Goal: Communication & Community: Answer question/provide support

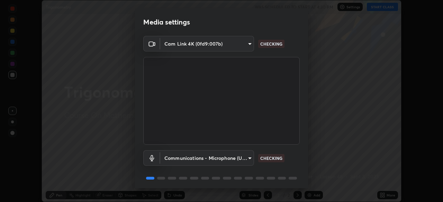
scroll to position [25, 0]
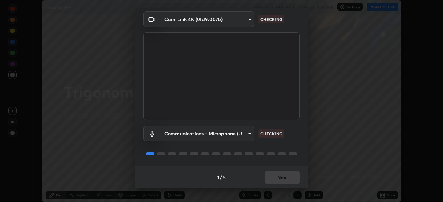
click at [249, 132] on body "Erase all Trigonometry WAS SCHEDULED TO START AT 4:30 PM Settings START CLASS S…" at bounding box center [221, 101] width 443 height 202
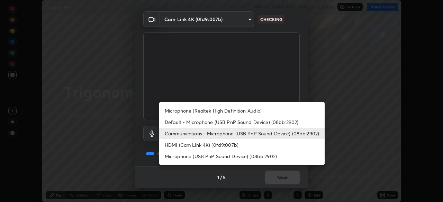
click at [231, 121] on li "Default - Microphone (USB PnP Sound Device) (08bb:2902)" at bounding box center [241, 122] width 165 height 11
type input "default"
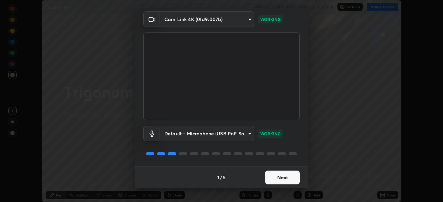
click at [291, 180] on button "Next" at bounding box center [282, 178] width 35 height 14
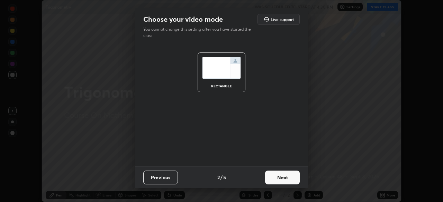
click at [289, 179] on button "Next" at bounding box center [282, 178] width 35 height 14
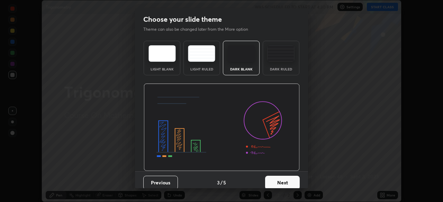
click at [293, 183] on button "Next" at bounding box center [282, 183] width 35 height 14
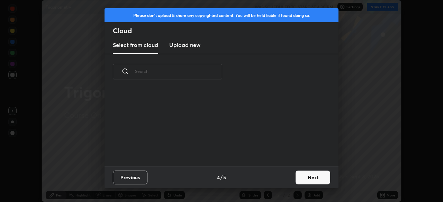
click at [305, 178] on button "Next" at bounding box center [312, 178] width 35 height 14
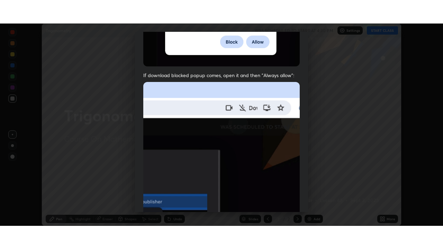
scroll to position [166, 0]
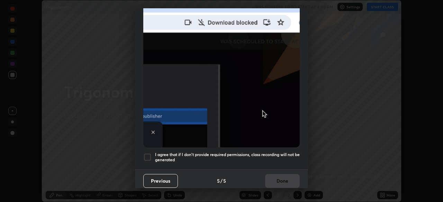
click at [147, 153] on div at bounding box center [147, 157] width 8 height 8
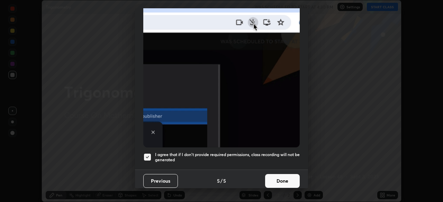
click at [292, 182] on button "Done" at bounding box center [282, 181] width 35 height 14
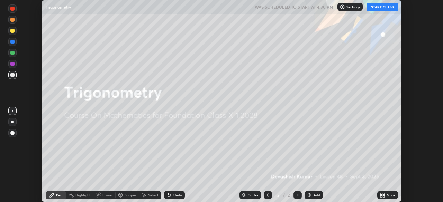
click at [379, 194] on div "More" at bounding box center [387, 195] width 21 height 8
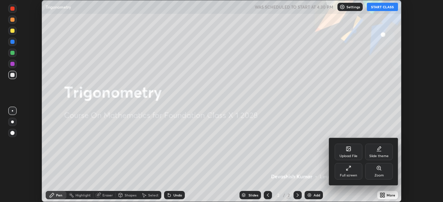
click at [349, 173] on div "Full screen" at bounding box center [348, 171] width 28 height 17
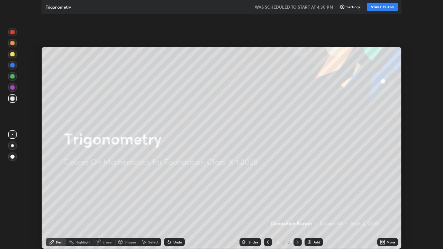
scroll to position [249, 443]
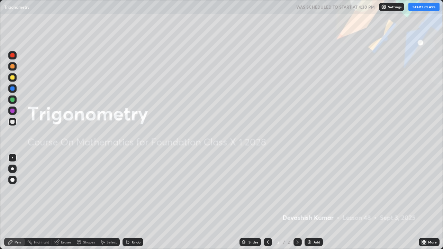
click at [420, 9] on button "START CLASS" at bounding box center [423, 7] width 31 height 8
click at [313, 202] on div "Add" at bounding box center [316, 241] width 7 height 3
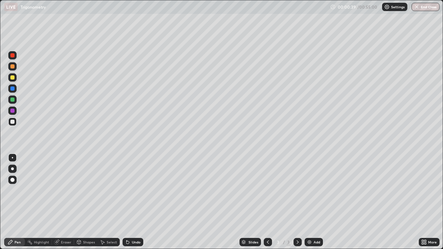
click at [270, 202] on div at bounding box center [268, 242] width 8 height 8
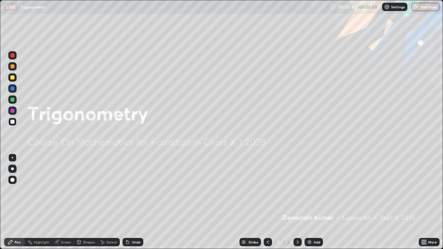
click at [85, 202] on div "Shapes" at bounding box center [89, 241] width 12 height 3
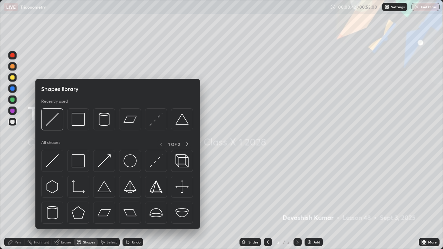
click at [57, 163] on img at bounding box center [52, 160] width 13 height 13
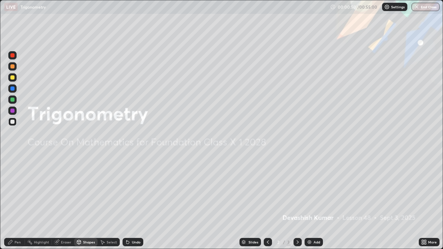
click at [12, 202] on div "Pen" at bounding box center [14, 242] width 21 height 14
click at [315, 202] on div "Add" at bounding box center [316, 241] width 7 height 3
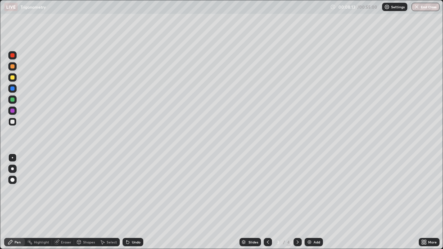
click at [62, 202] on div "Eraser" at bounding box center [63, 242] width 22 height 8
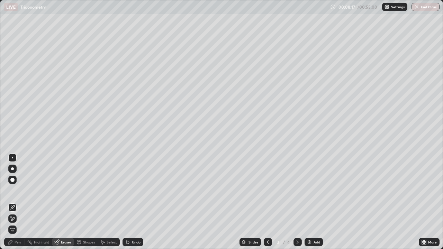
click at [15, 202] on div "Pen" at bounding box center [18, 241] width 6 height 3
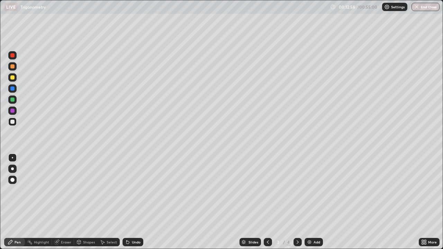
click at [108, 202] on div "Select" at bounding box center [112, 241] width 10 height 3
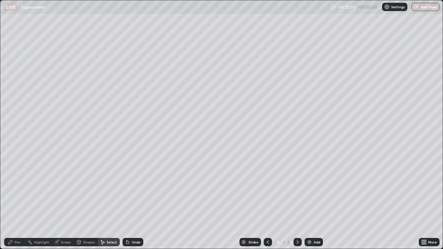
click at [64, 202] on div "Eraser" at bounding box center [66, 241] width 10 height 3
click at [14, 202] on div "Pen" at bounding box center [14, 242] width 21 height 8
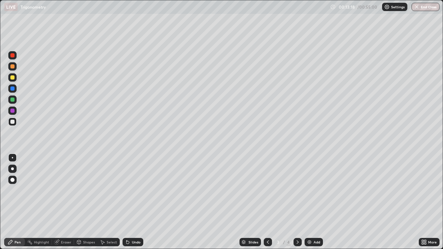
click at [11, 77] on div at bounding box center [12, 77] width 4 height 4
click at [110, 202] on div "Select" at bounding box center [112, 241] width 10 height 3
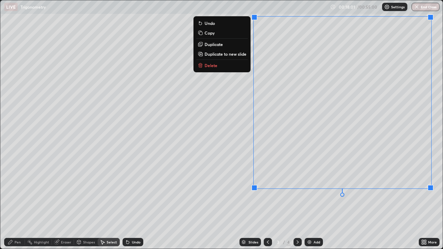
click at [215, 65] on p "Delete" at bounding box center [210, 66] width 13 height 6
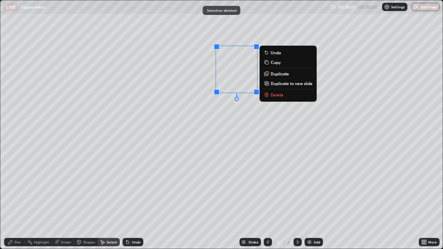
click at [271, 95] on p "Delete" at bounding box center [276, 95] width 13 height 6
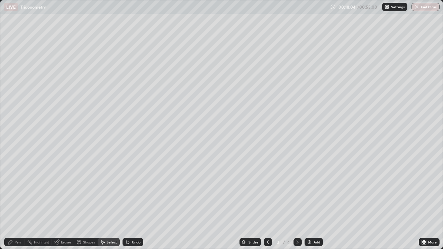
click at [17, 202] on div "Pen" at bounding box center [18, 241] width 6 height 3
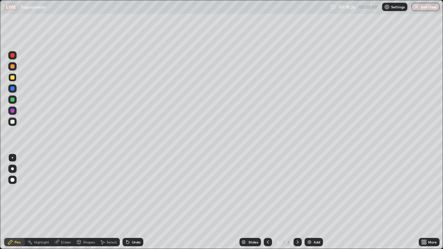
click at [69, 202] on div "Eraser" at bounding box center [66, 241] width 10 height 3
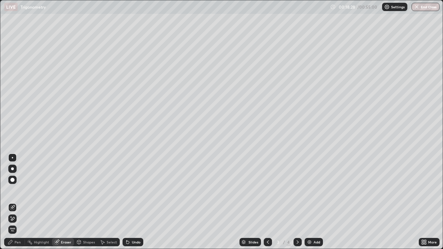
click at [20, 202] on div "Pen" at bounding box center [18, 241] width 6 height 3
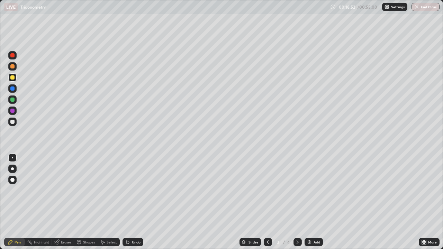
click at [15, 57] on div at bounding box center [12, 55] width 8 height 8
click at [10, 76] on div at bounding box center [12, 77] width 8 height 8
click at [61, 202] on div "Eraser" at bounding box center [66, 241] width 10 height 3
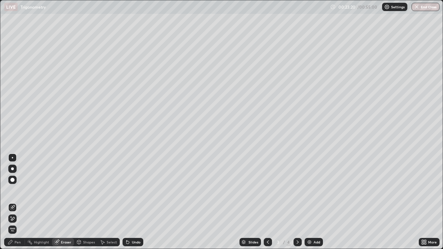
click at [16, 202] on div "Pen" at bounding box center [18, 241] width 6 height 3
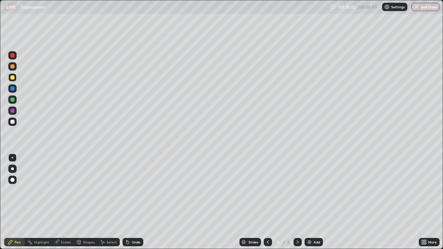
click at [316, 202] on div "Add" at bounding box center [316, 241] width 7 height 3
click at [82, 202] on div "Shapes" at bounding box center [86, 242] width 24 height 8
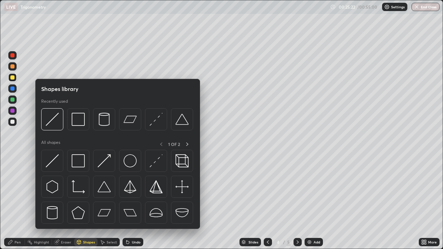
click at [55, 163] on img at bounding box center [52, 160] width 13 height 13
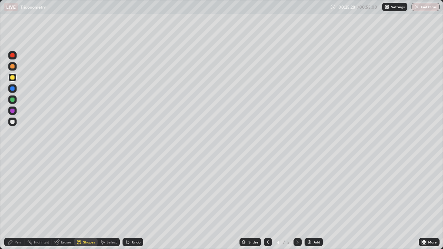
click at [12, 54] on div at bounding box center [12, 55] width 4 height 4
click at [18, 202] on div "Pen" at bounding box center [14, 242] width 21 height 8
click at [62, 202] on div "Eraser" at bounding box center [66, 241] width 10 height 3
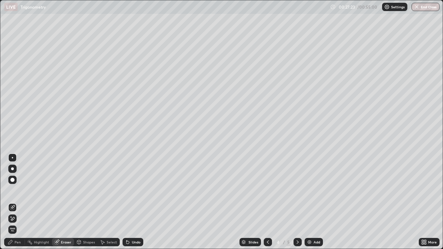
click at [17, 202] on div "Pen" at bounding box center [18, 241] width 6 height 3
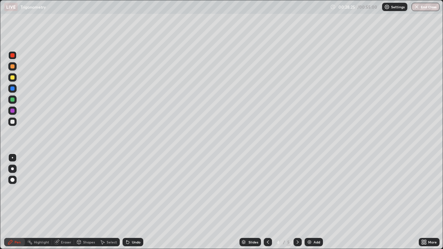
click at [12, 122] on div at bounding box center [12, 122] width 4 height 4
click at [317, 202] on div "Add" at bounding box center [313, 242] width 18 height 8
click at [68, 202] on div "Eraser" at bounding box center [66, 241] width 10 height 3
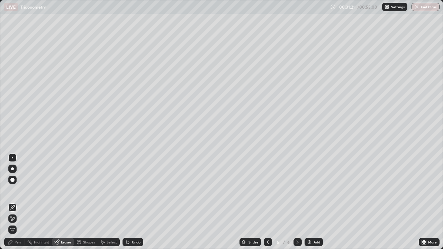
click at [17, 202] on div "Pen" at bounding box center [18, 241] width 6 height 3
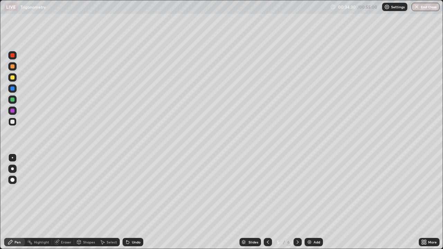
click at [13, 54] on div at bounding box center [12, 55] width 4 height 4
click at [11, 112] on div at bounding box center [12, 111] width 4 height 4
click at [267, 202] on icon at bounding box center [268, 242] width 6 height 6
click at [268, 202] on icon at bounding box center [268, 242] width 6 height 6
click at [267, 202] on icon at bounding box center [268, 241] width 2 height 3
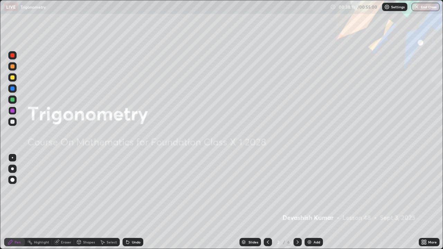
click at [300, 202] on div at bounding box center [297, 242] width 8 height 8
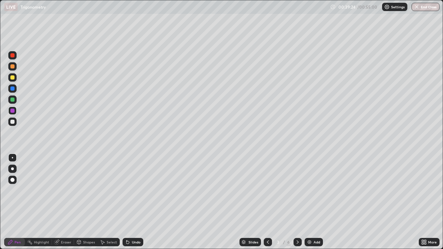
click at [313, 202] on div "Add" at bounding box center [316, 241] width 7 height 3
click at [11, 78] on div at bounding box center [12, 77] width 4 height 4
click at [89, 202] on div "Shapes" at bounding box center [89, 241] width 12 height 3
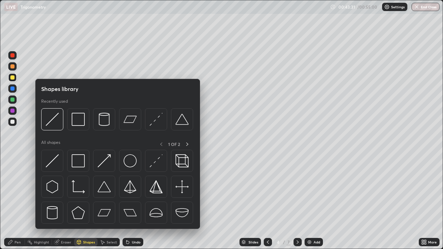
click at [11, 110] on div at bounding box center [12, 111] width 4 height 4
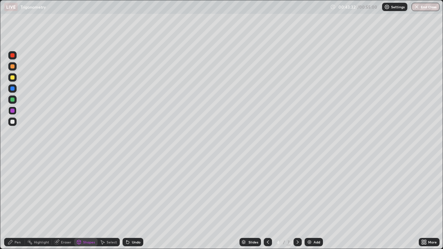
click at [83, 202] on div "Shapes" at bounding box center [89, 241] width 12 height 3
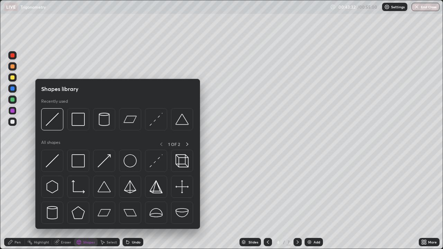
click at [54, 162] on img at bounding box center [52, 160] width 13 height 13
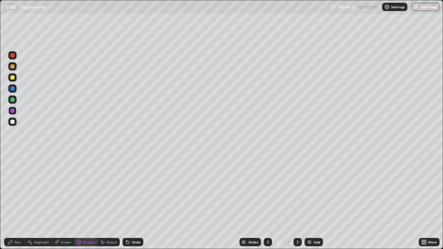
click at [62, 202] on div "Eraser" at bounding box center [66, 241] width 10 height 3
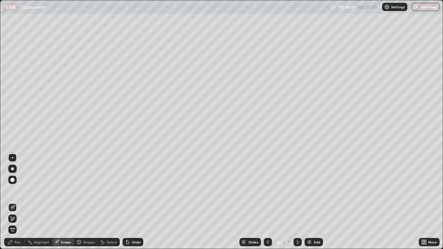
click at [16, 202] on div "Pen" at bounding box center [18, 241] width 6 height 3
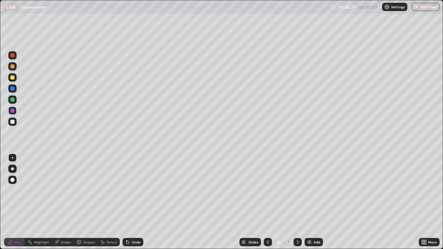
click at [12, 78] on div at bounding box center [12, 77] width 4 height 4
click at [20, 19] on div "Erase all" at bounding box center [12, 124] width 17 height 221
click at [422, 10] on button "End Class" at bounding box center [425, 7] width 27 height 8
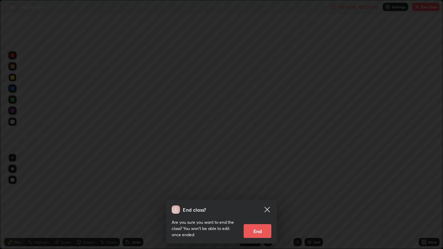
click at [256, 202] on button "End" at bounding box center [257, 231] width 28 height 14
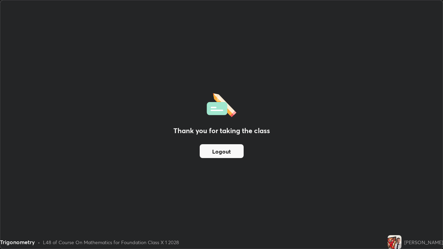
click at [229, 152] on button "Logout" at bounding box center [222, 151] width 44 height 14
